Goal: Information Seeking & Learning: Learn about a topic

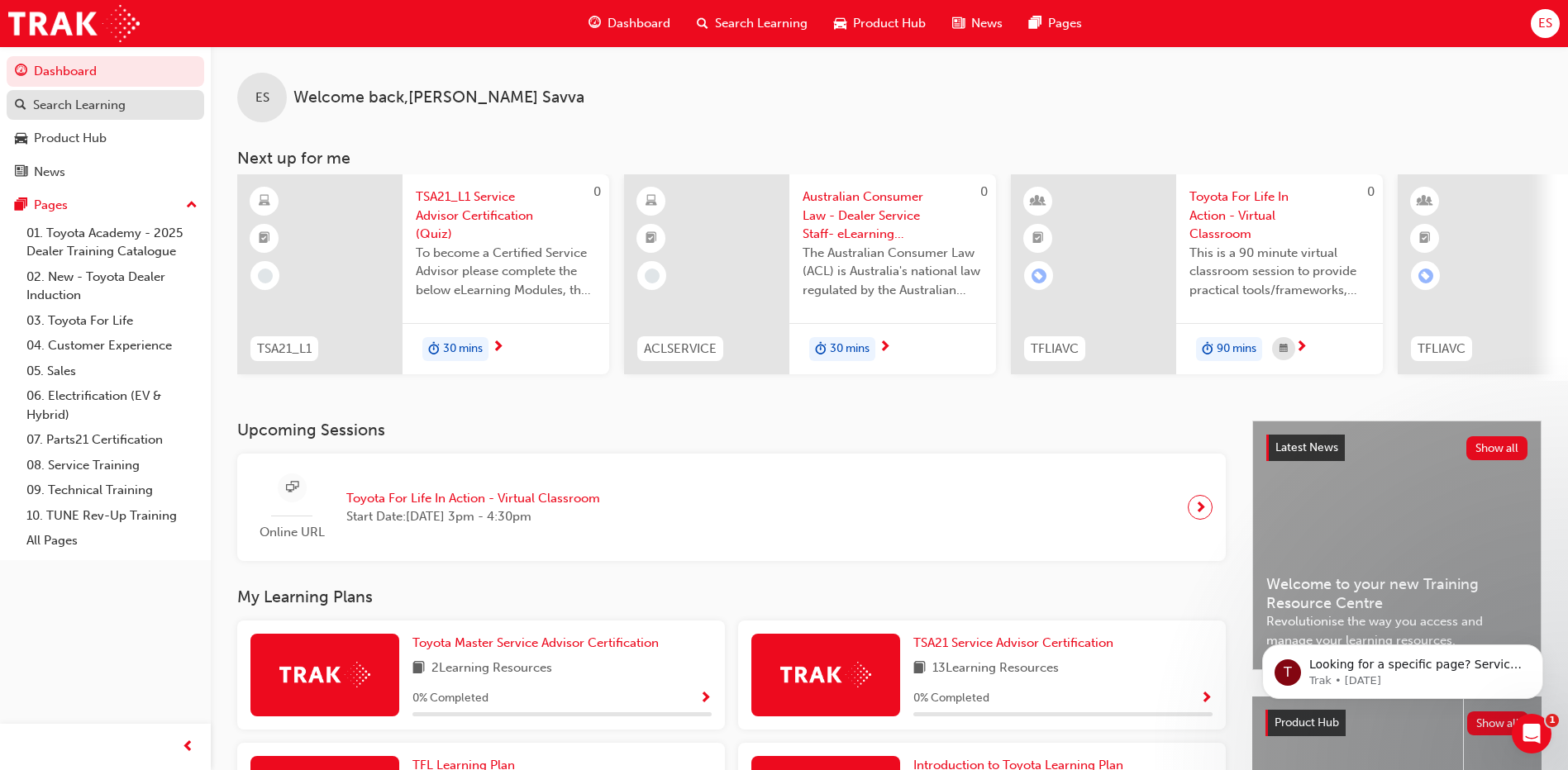
click at [109, 110] on div "Search Learning" at bounding box center [79, 105] width 93 height 19
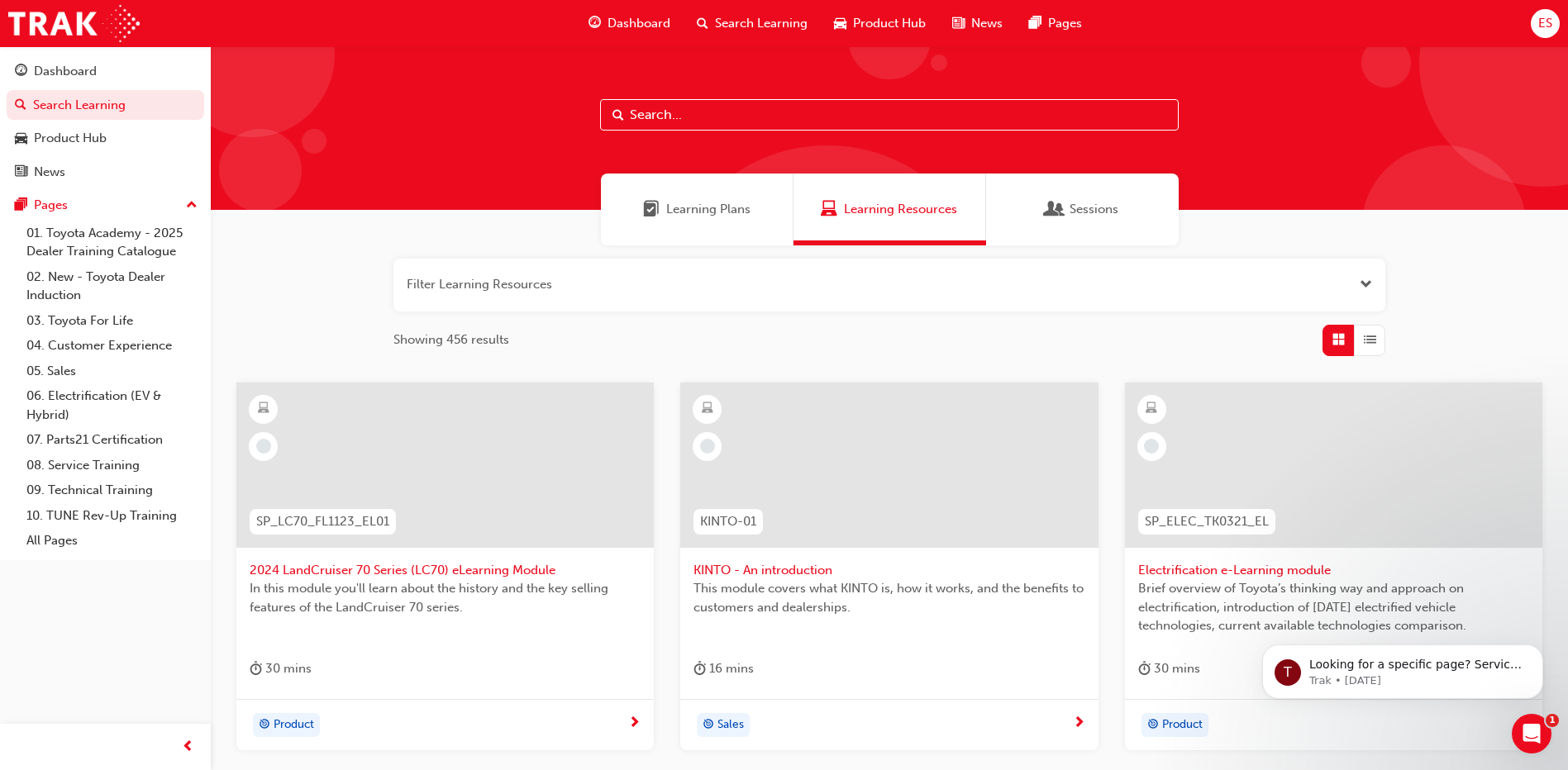
click at [805, 120] on input "text" at bounding box center [889, 114] width 579 height 32
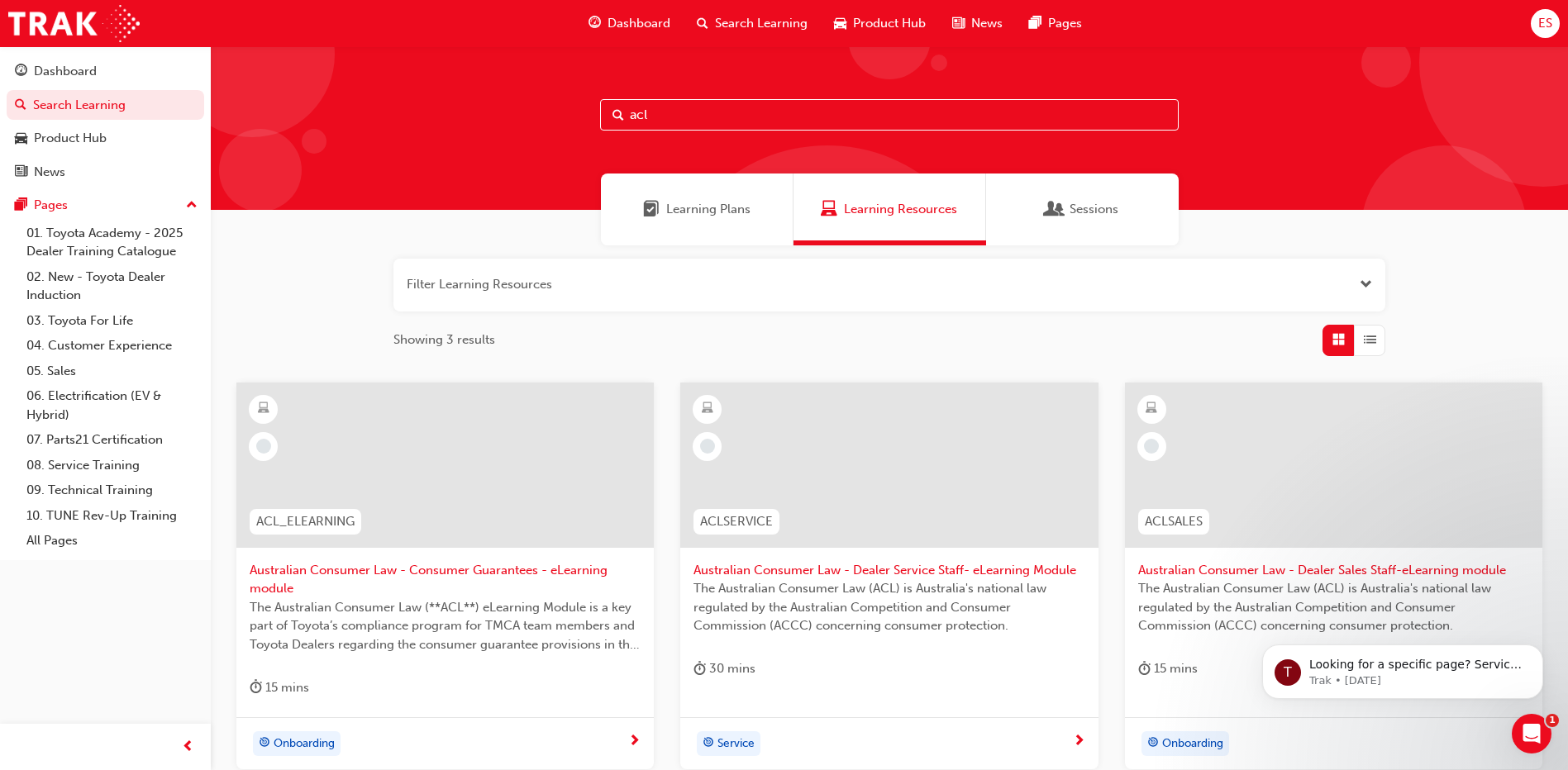
drag, startPoint x: 710, startPoint y: 112, endPoint x: 622, endPoint y: 112, distance: 88.0
click at [622, 112] on div "acl" at bounding box center [889, 114] width 579 height 32
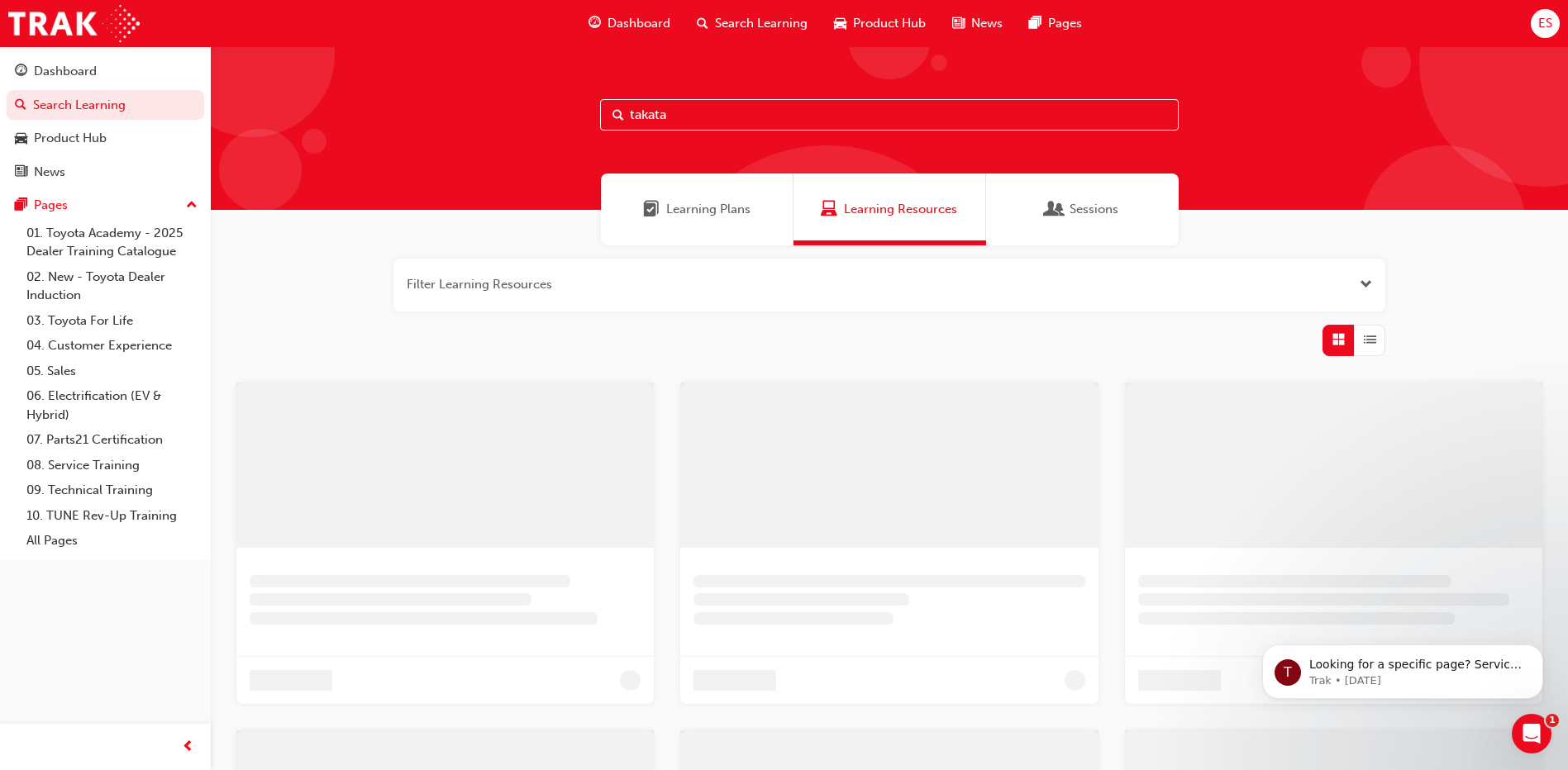
type input "takata"
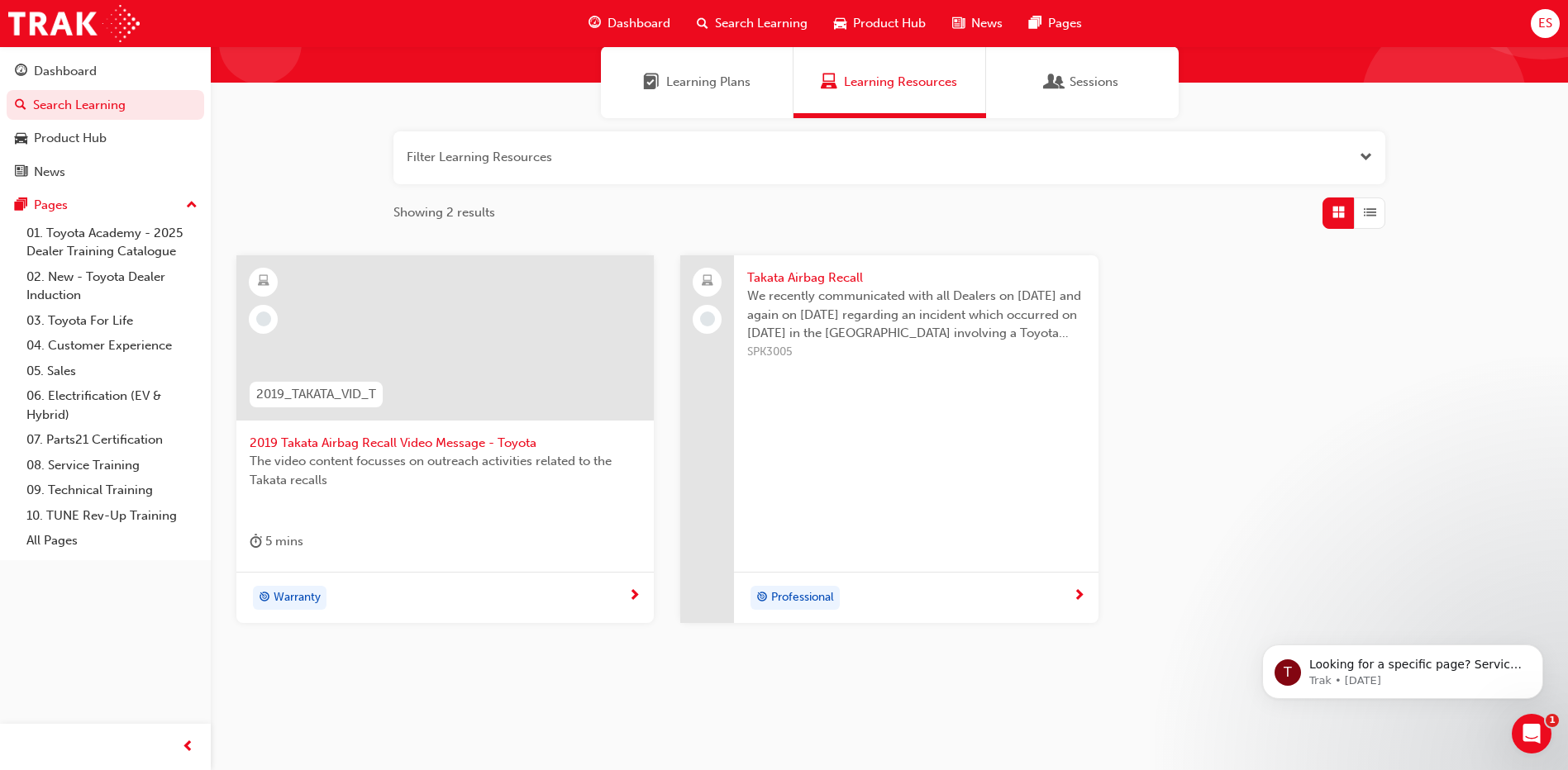
scroll to position [141, 0]
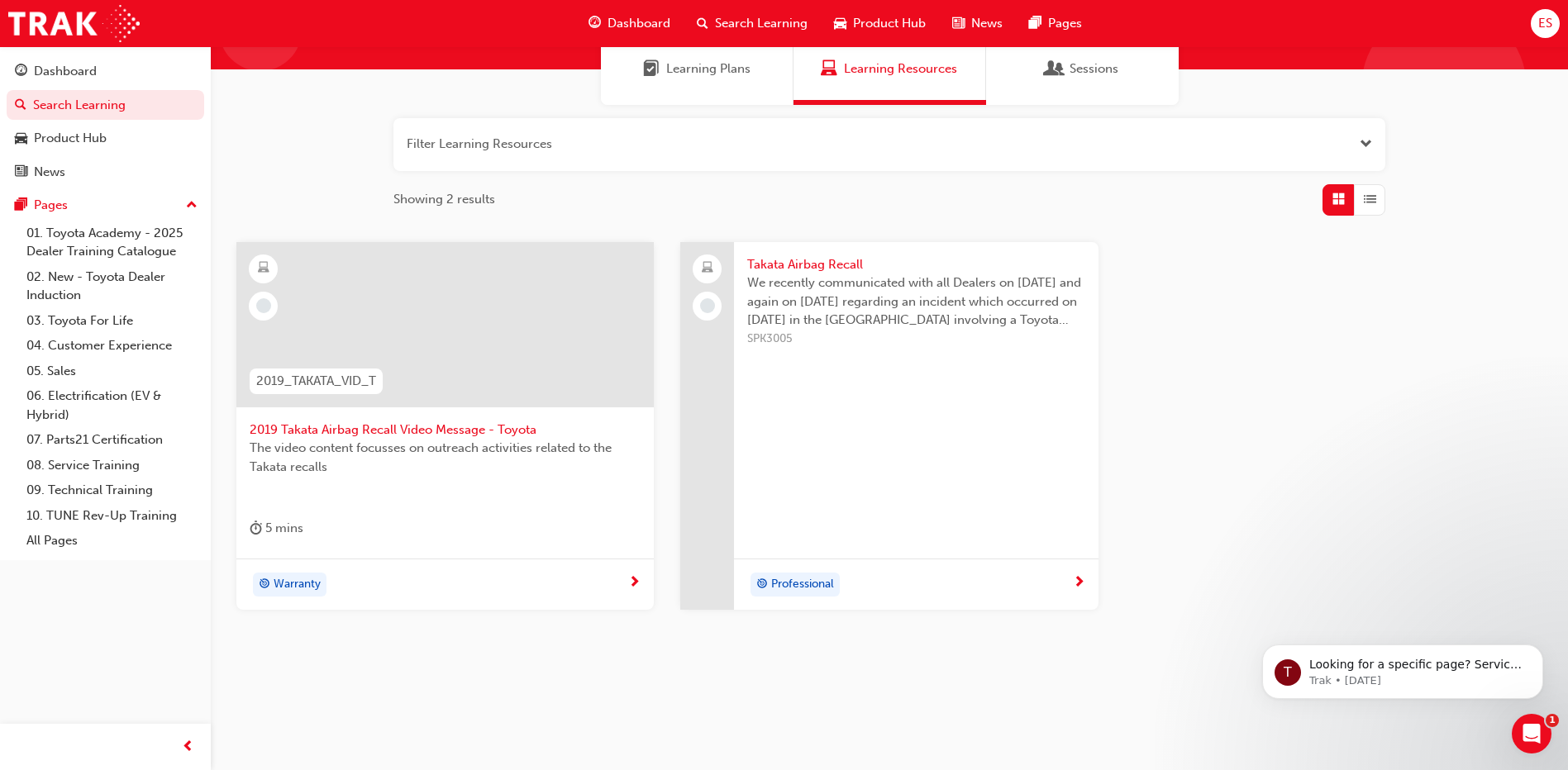
click at [468, 429] on span "2019 Takata Airbag Recall Video Message - Toyota" at bounding box center [445, 430] width 391 height 19
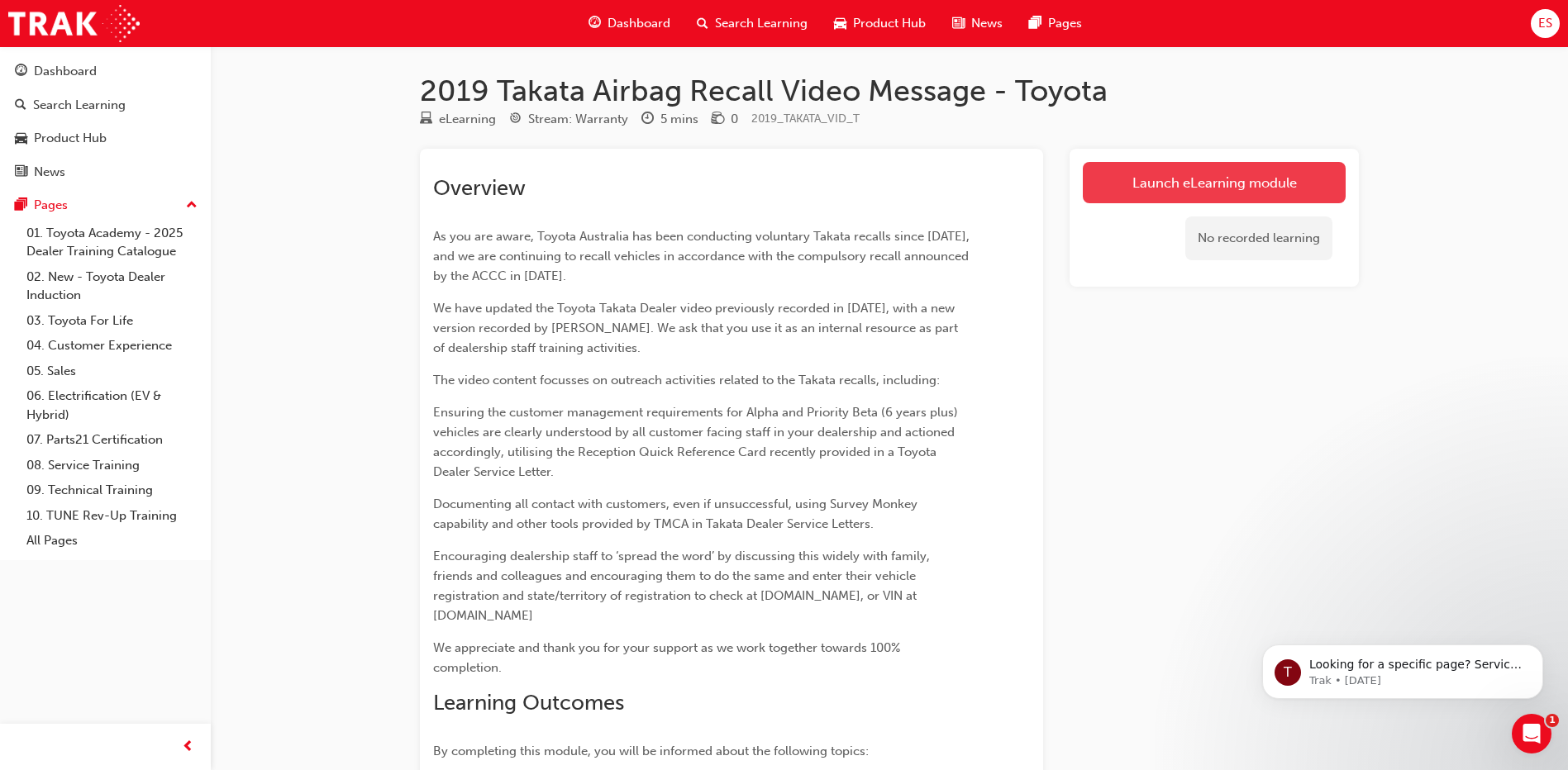
click at [1145, 181] on link "Launch eLearning module" at bounding box center [1214, 182] width 263 height 41
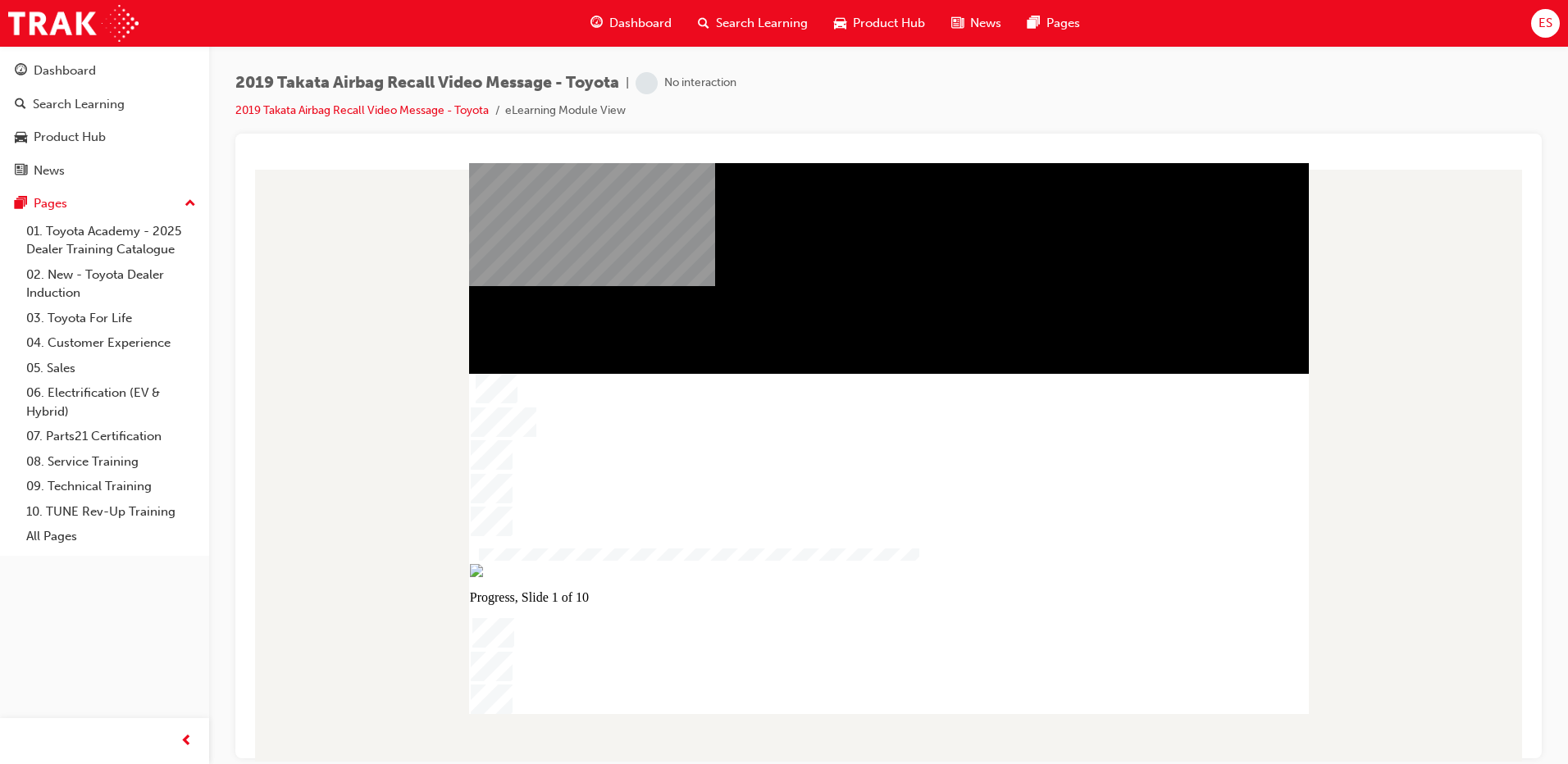
click at [1413, 602] on div at bounding box center [889, 462] width 1280 height 599
click at [1368, 635] on div at bounding box center [889, 462] width 1280 height 599
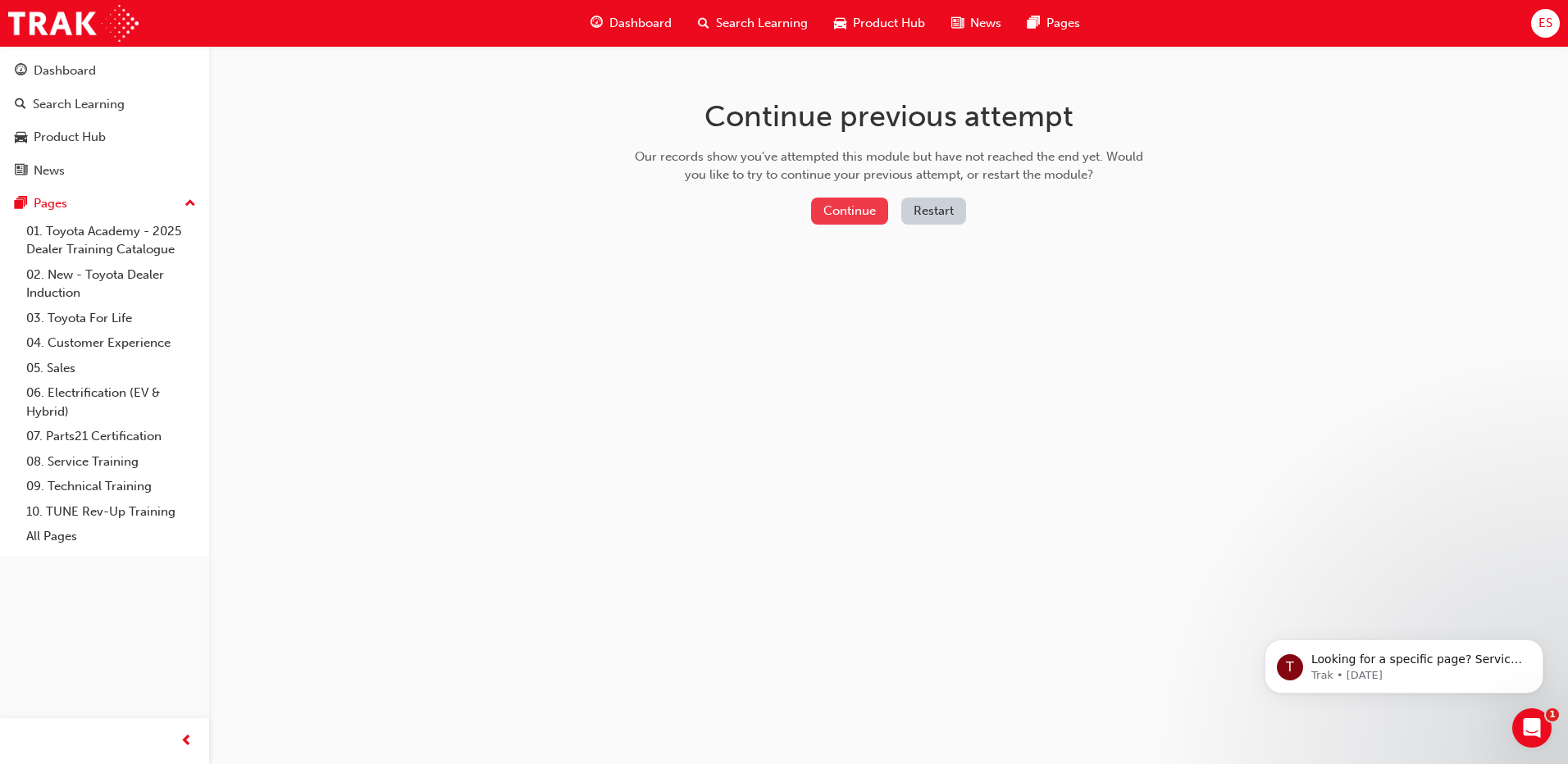
click at [850, 211] on button "Continue" at bounding box center [850, 212] width 77 height 27
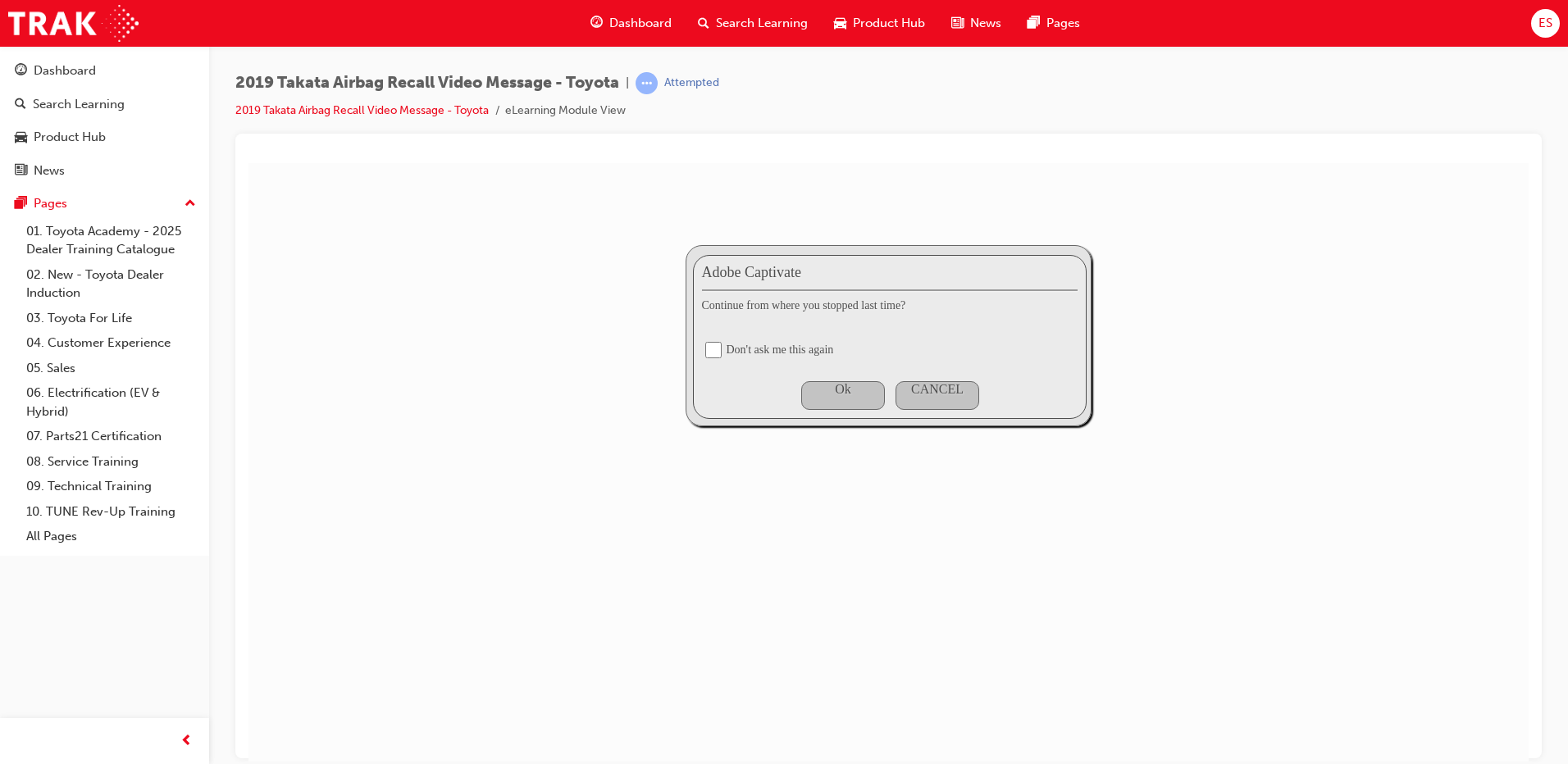
click at [713, 350] on input "checkbox" at bounding box center [713, 349] width 16 height 16
checkbox input "true"
click at [845, 398] on div "Ok" at bounding box center [843, 395] width 84 height 29
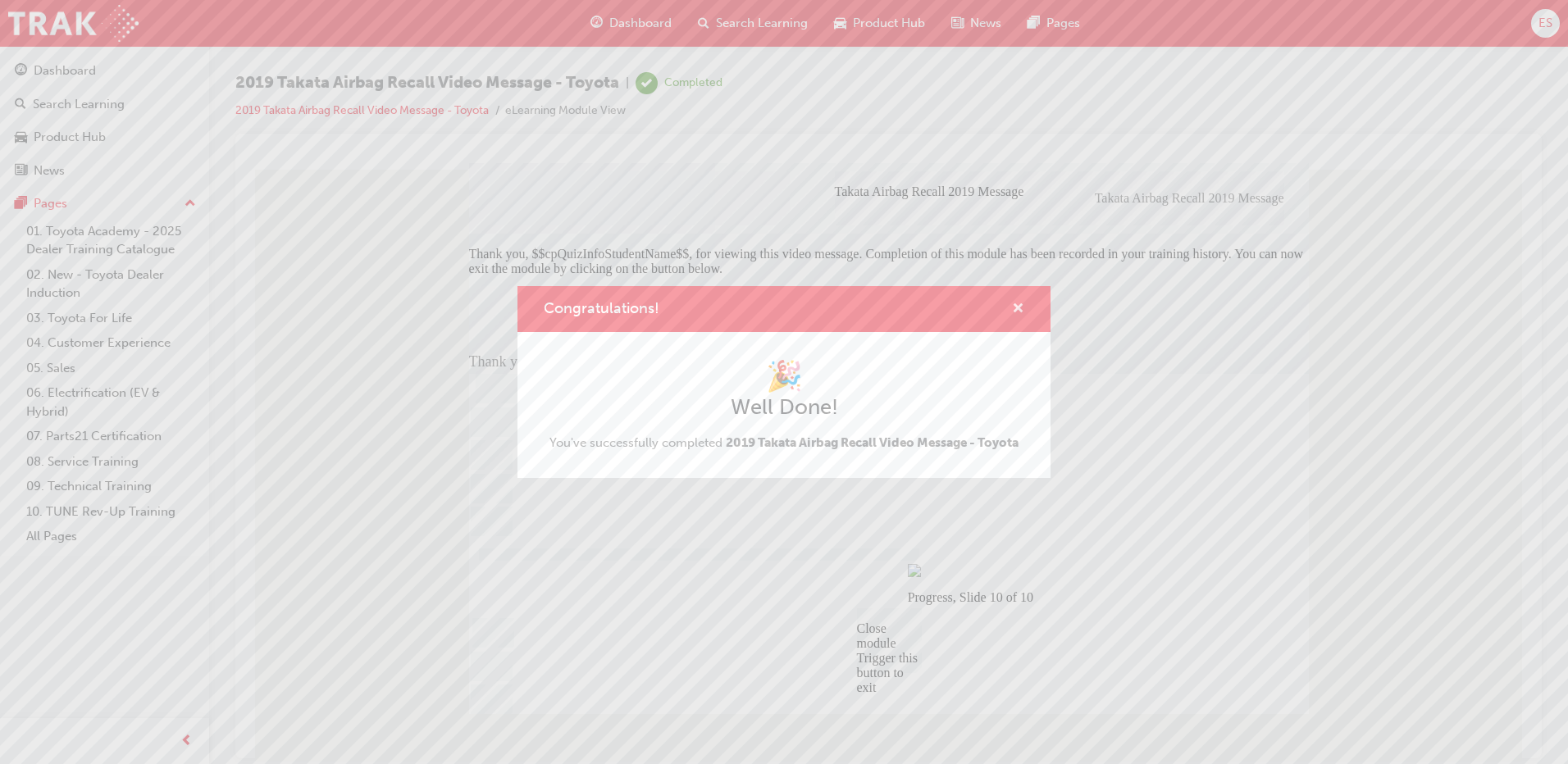
click at [1015, 308] on span "cross-icon" at bounding box center [1018, 310] width 13 height 14
